Goal: Transaction & Acquisition: Purchase product/service

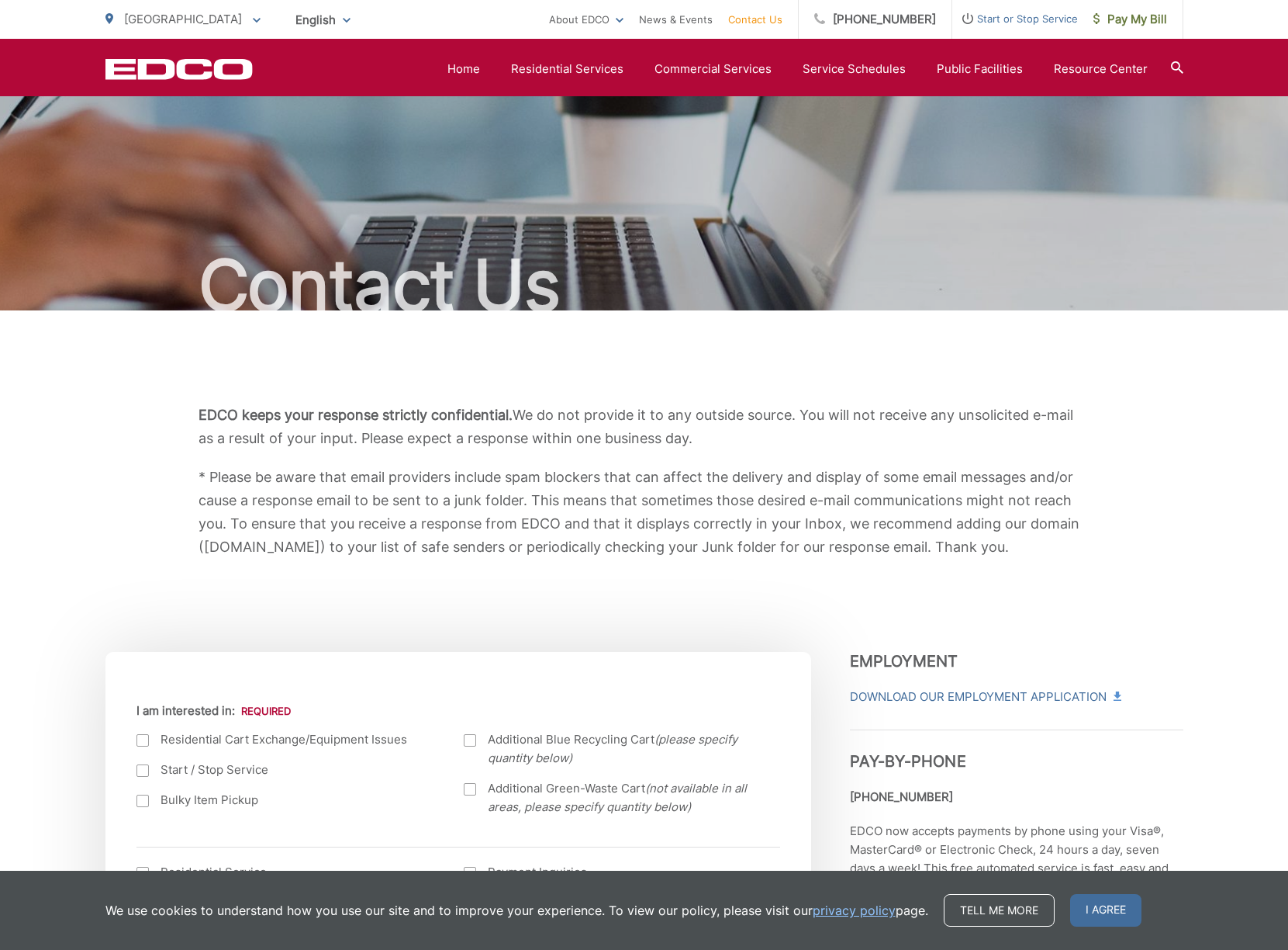
scroll to position [756, 0]
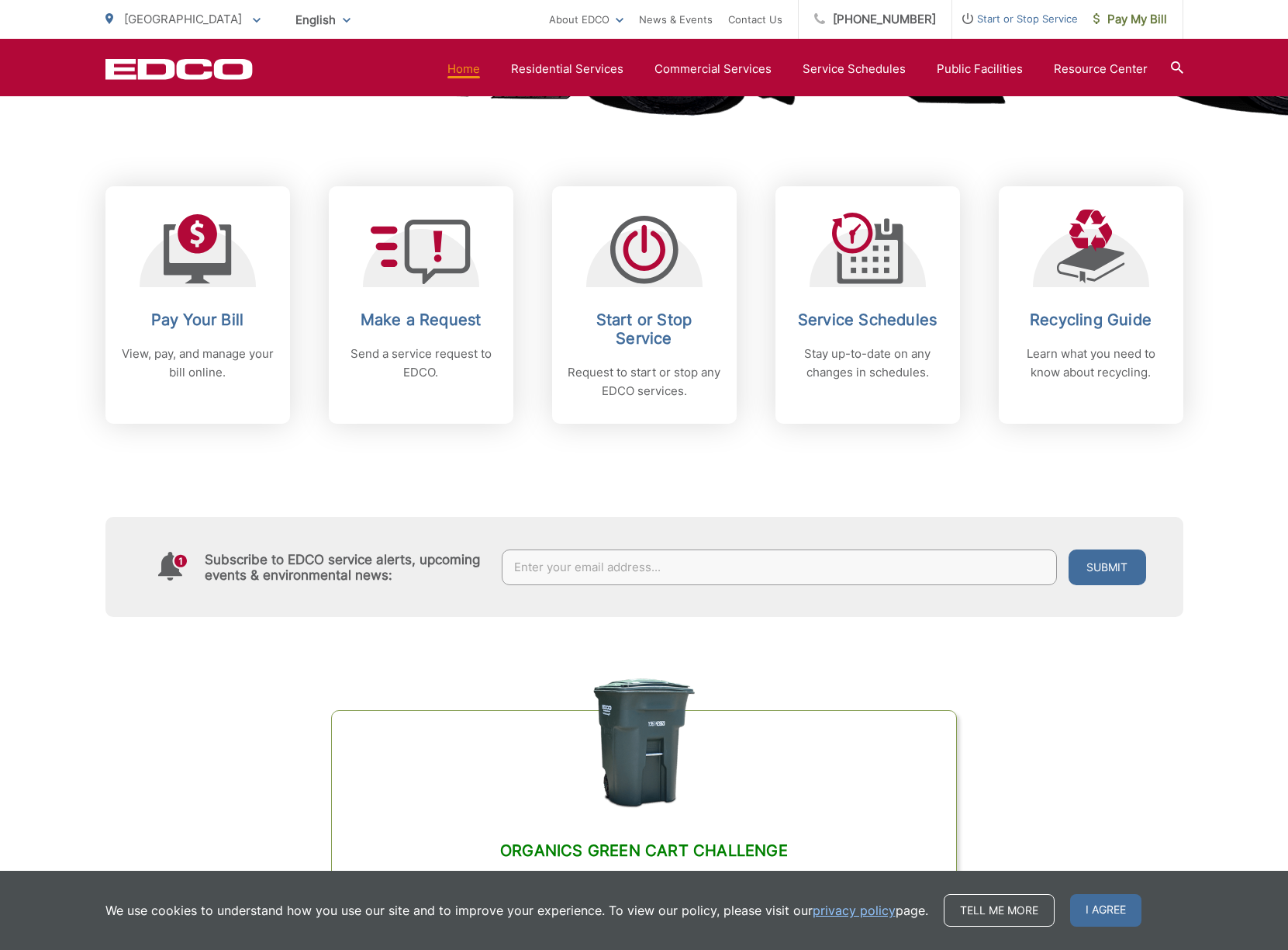
scroll to position [591, 0]
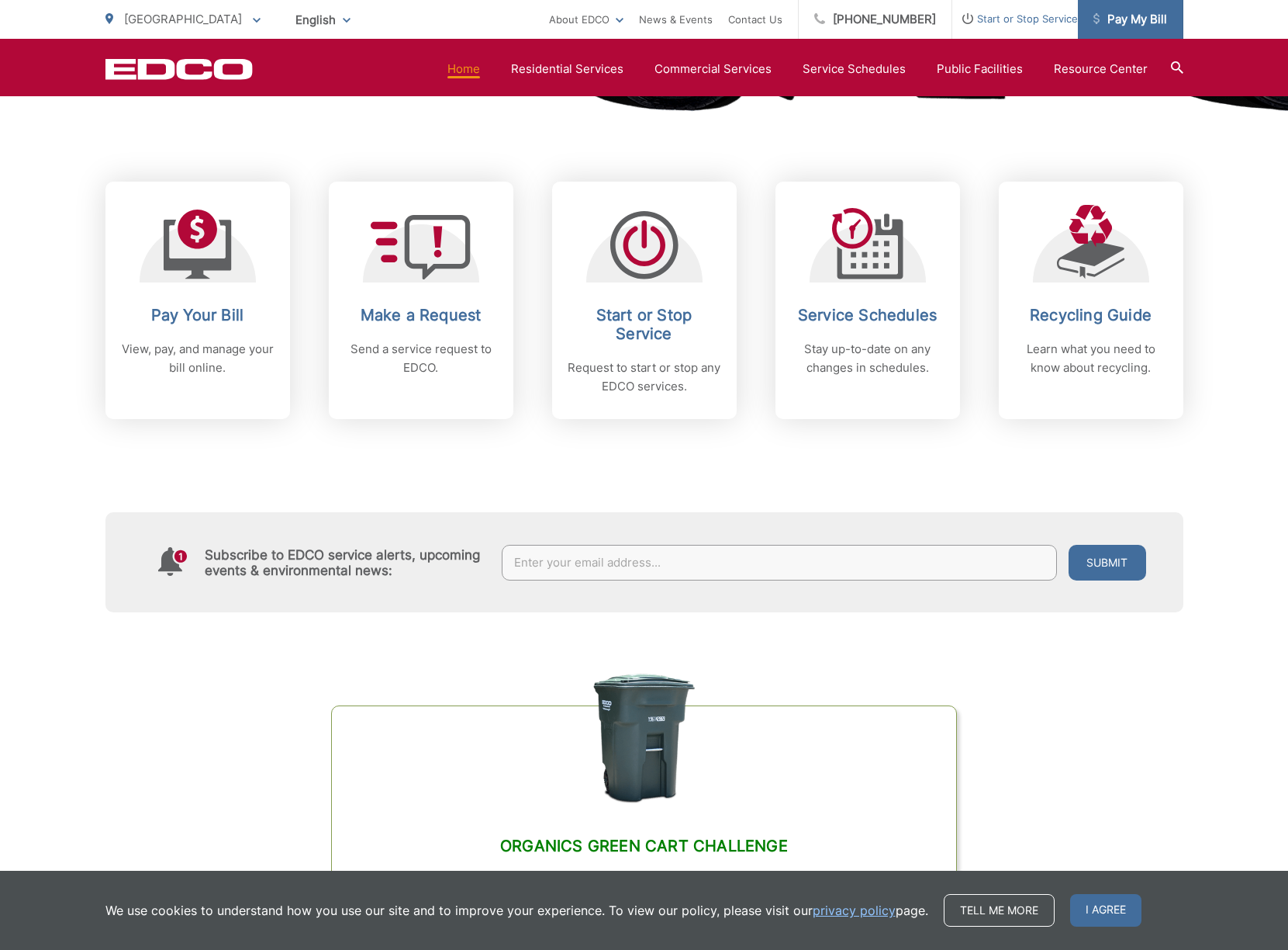
click at [1137, 22] on span "Pay My Bill" at bounding box center [1130, 19] width 73 height 19
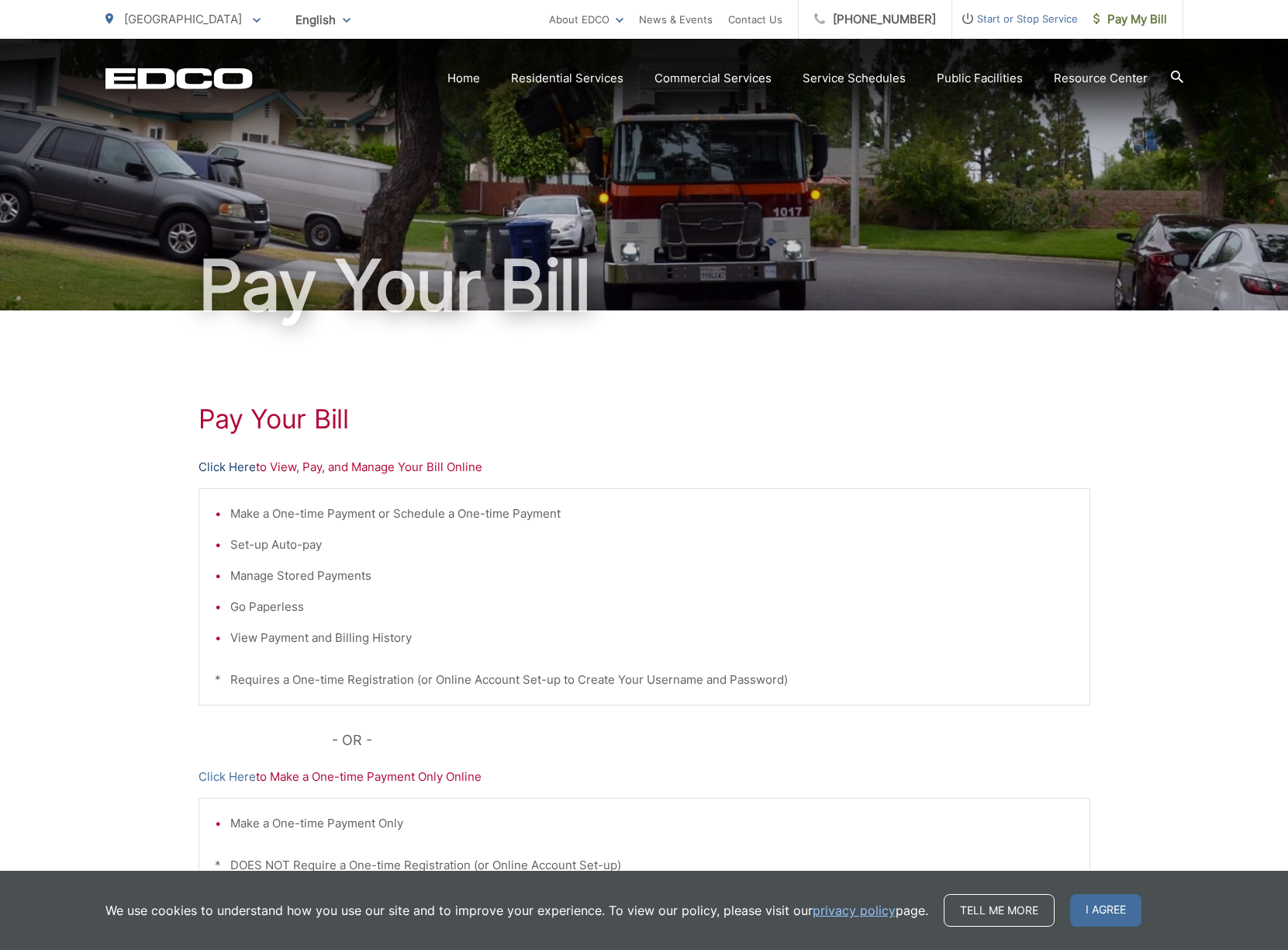
click at [222, 466] on link "Click Here" at bounding box center [228, 467] width 57 height 19
